Goal: Find contact information: Find contact information

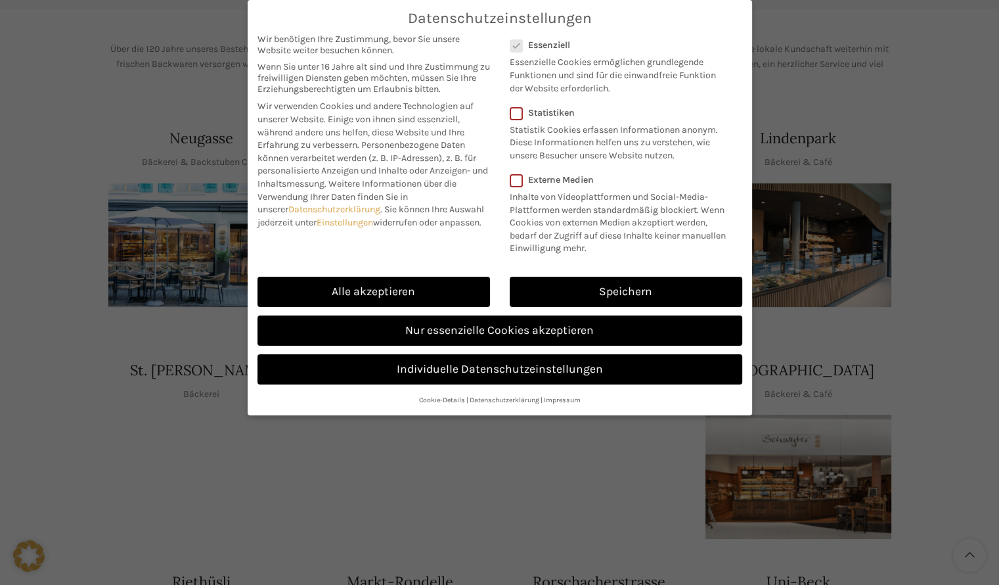
scroll to position [263, 0]
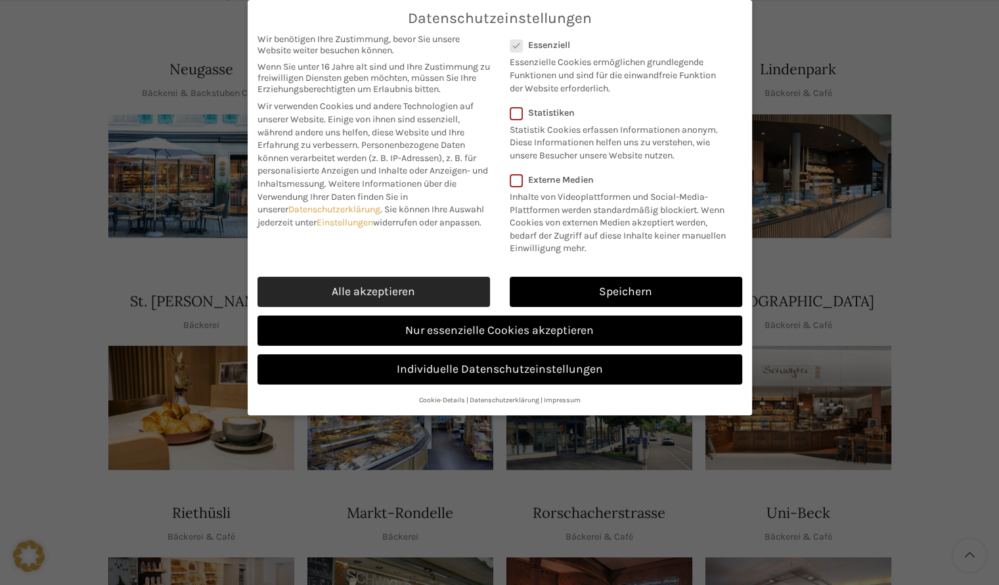
click at [449, 286] on link "Alle akzeptieren" at bounding box center [374, 292] width 233 height 30
checkbox input "true"
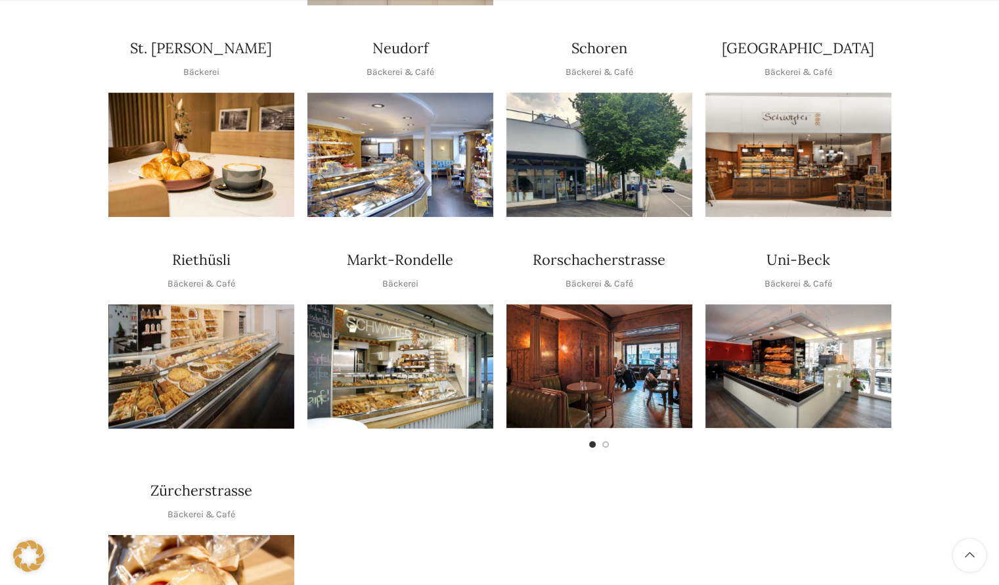
scroll to position [526, 0]
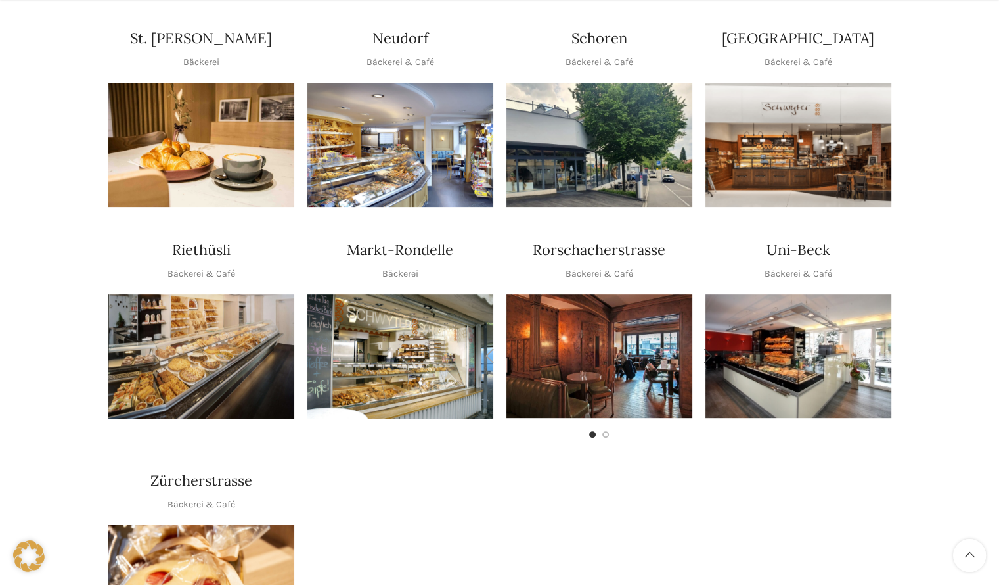
click at [605, 303] on img "1 / 2" at bounding box center [600, 356] width 186 height 124
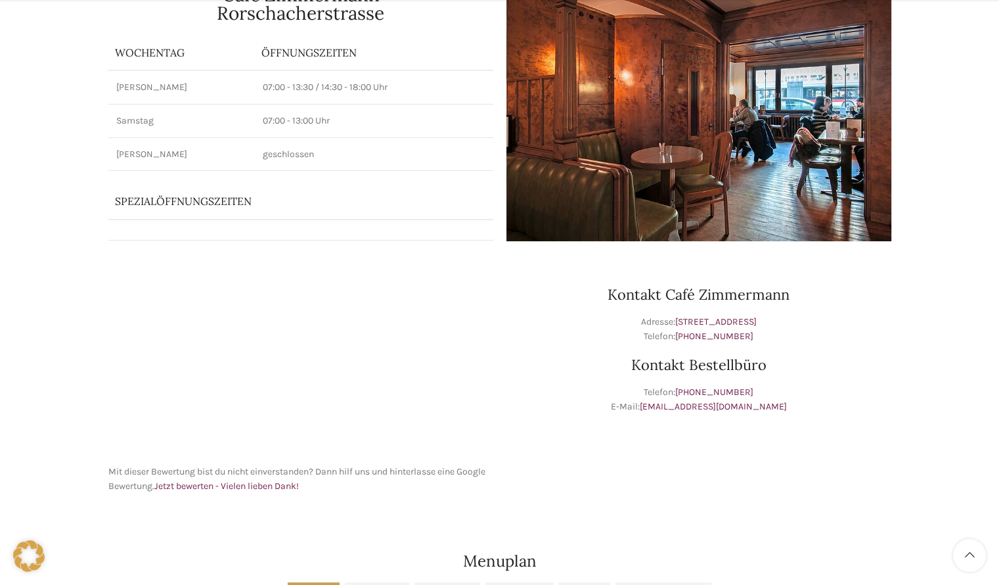
scroll to position [197, 0]
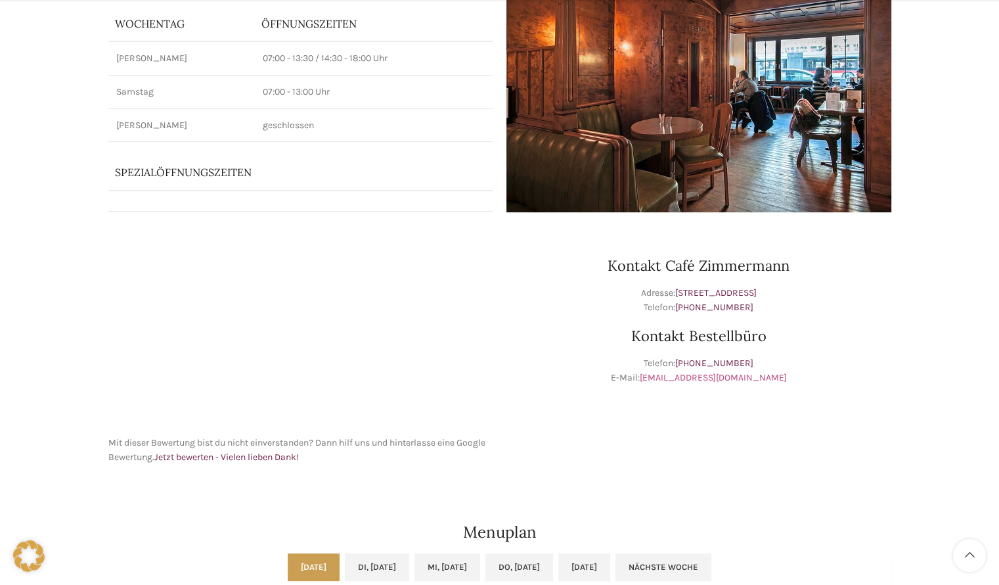
click at [704, 379] on link "[EMAIL_ADDRESS][DOMAIN_NAME]" at bounding box center [713, 377] width 147 height 11
